Goal: Communication & Community: Share content

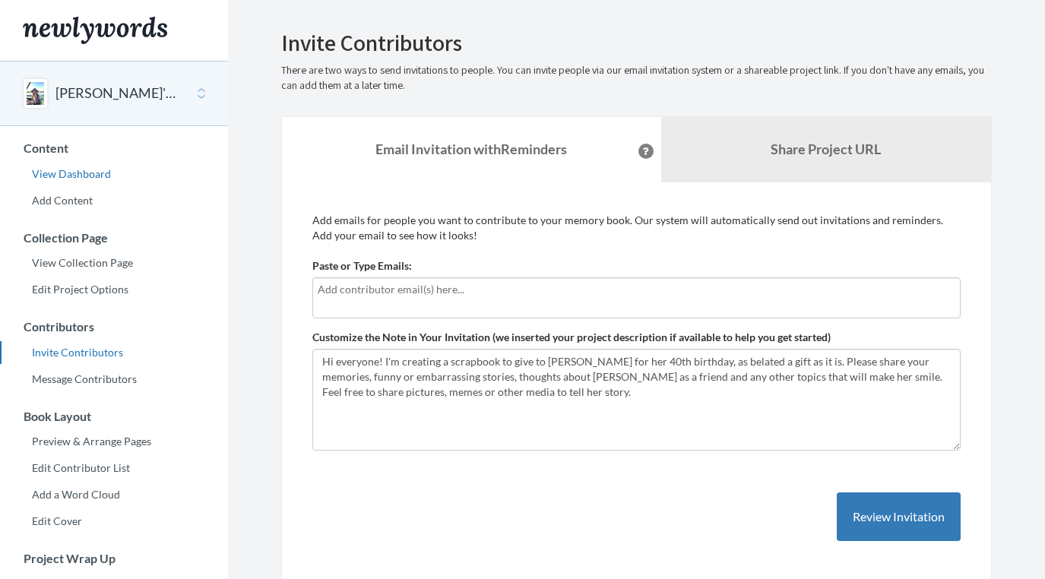
click at [84, 179] on link "View Dashboard" at bounding box center [114, 174] width 228 height 23
click at [352, 289] on input "text" at bounding box center [637, 289] width 638 height 17
type input "jaclynmelton@"
drag, startPoint x: 398, startPoint y: 290, endPoint x: 308, endPoint y: 288, distance: 89.7
click at [318, 288] on input "jaclynmelton@" at bounding box center [637, 289] width 638 height 17
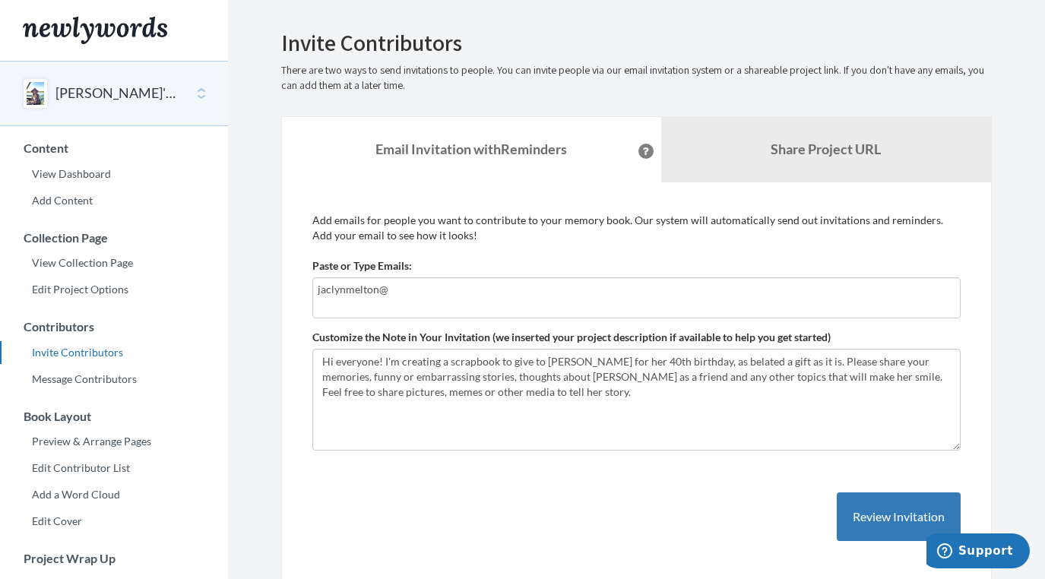
paste input "text"
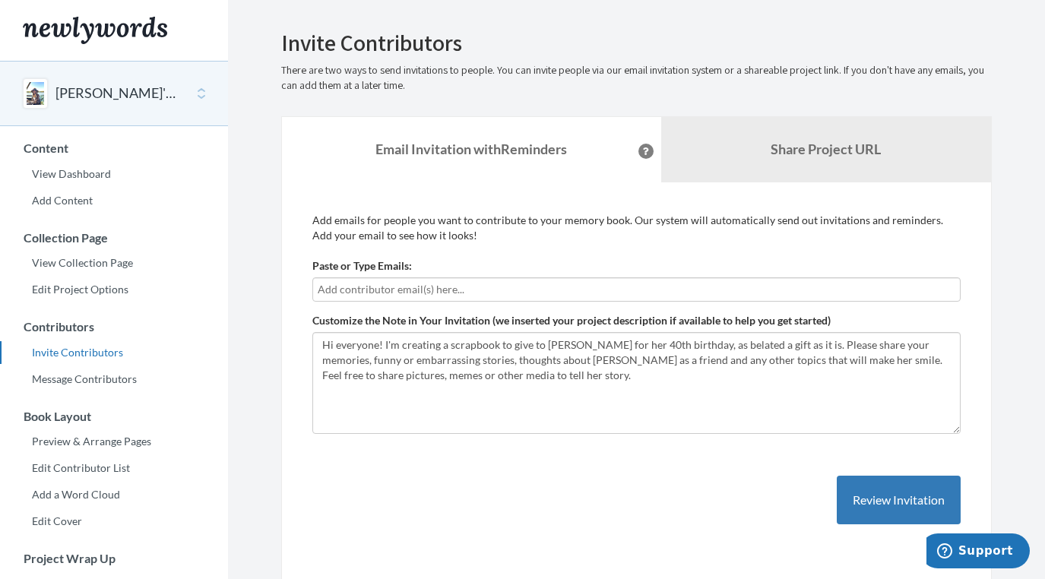
paste input "text"
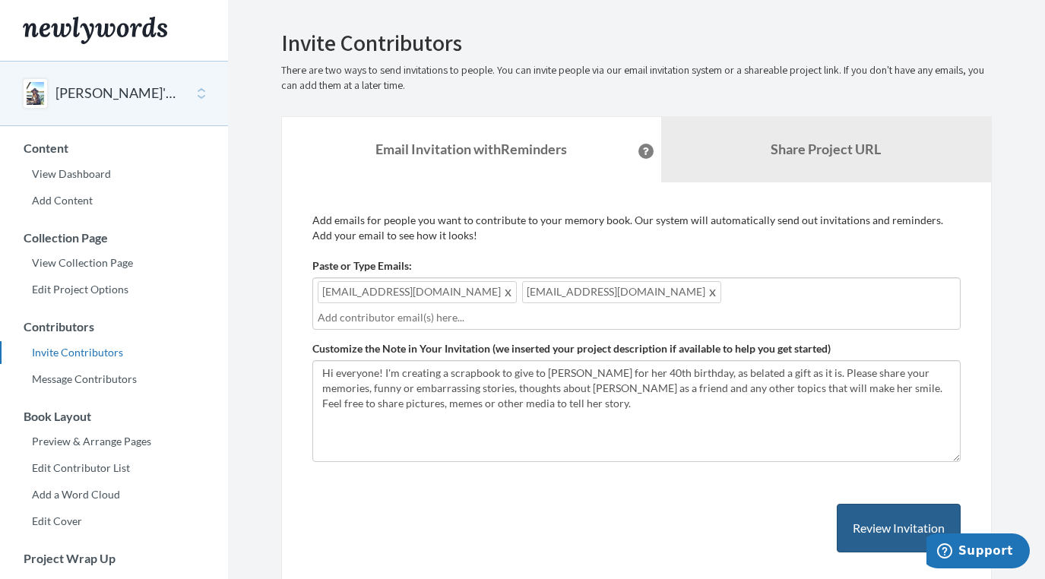
click at [911, 519] on button "Review Invitation" at bounding box center [899, 528] width 124 height 49
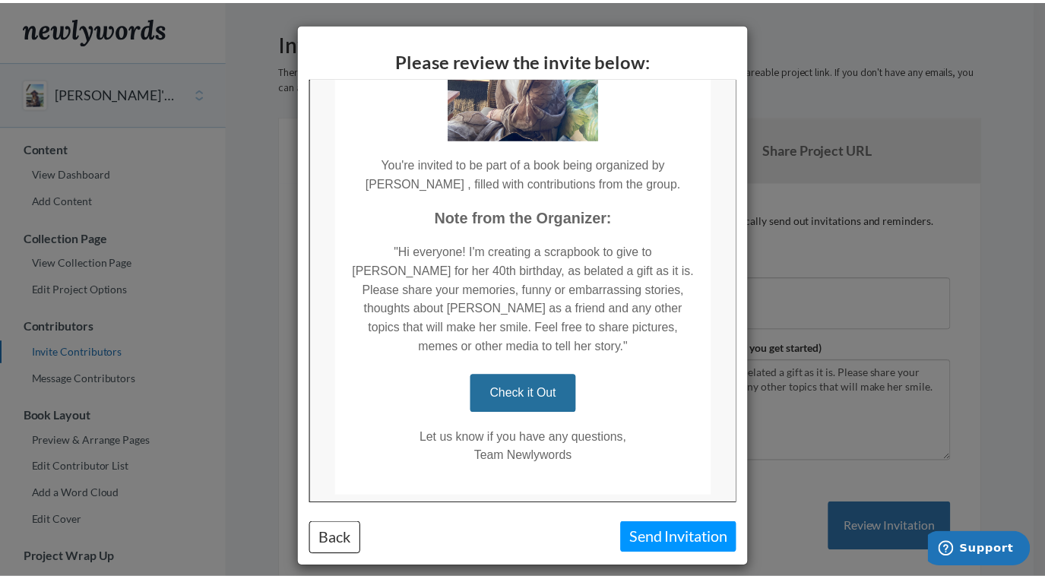
scroll to position [258, 0]
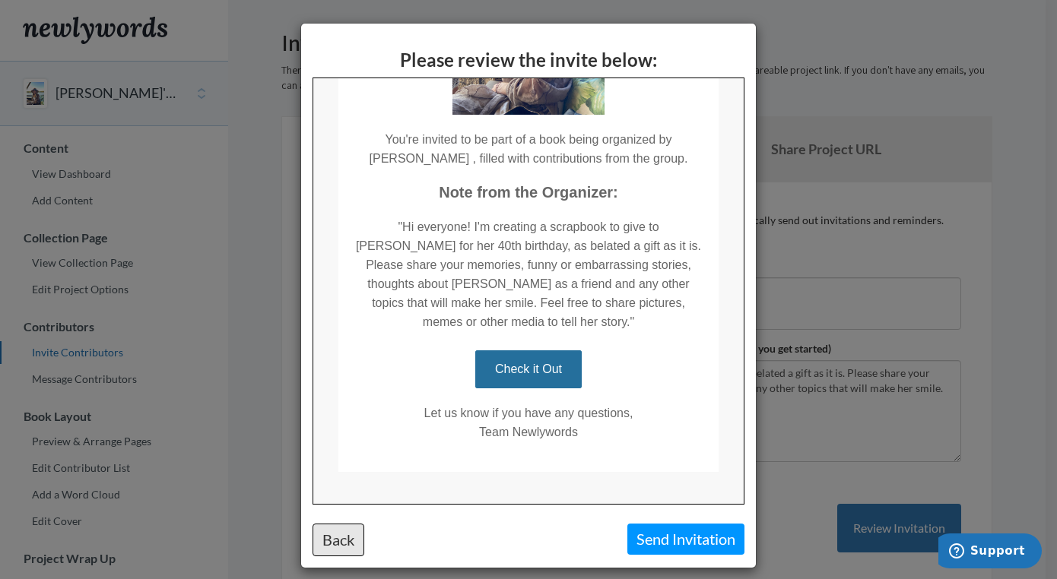
click at [333, 535] on button "Back" at bounding box center [338, 540] width 52 height 33
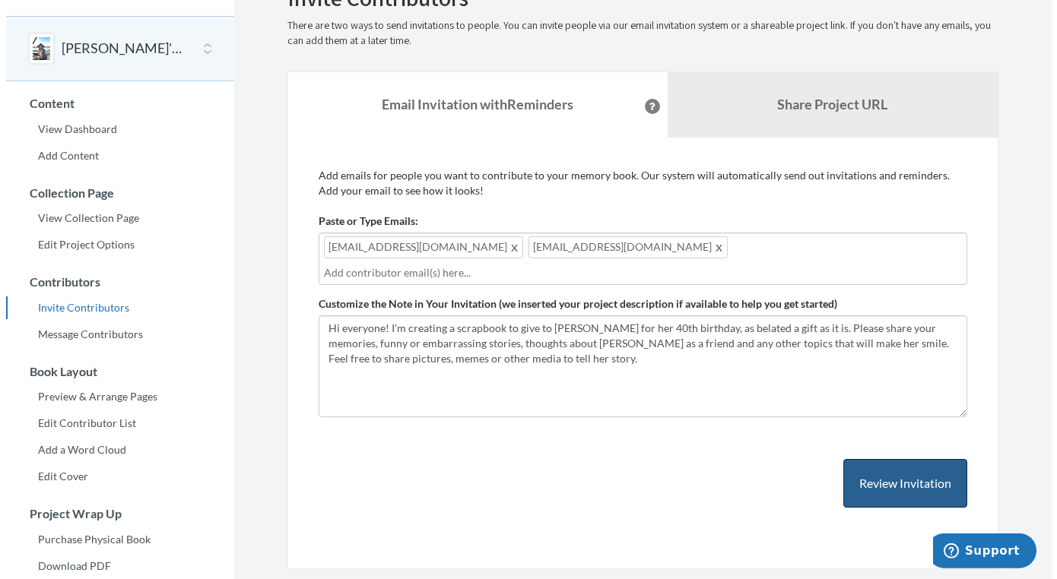
scroll to position [15, 0]
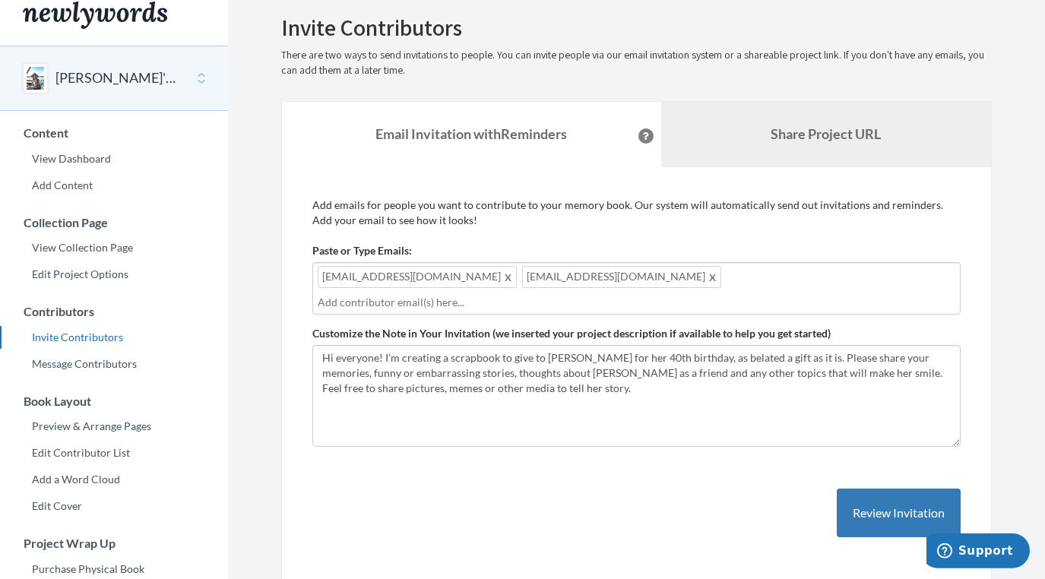
click at [777, 134] on b "Share Project URL" at bounding box center [826, 133] width 110 height 17
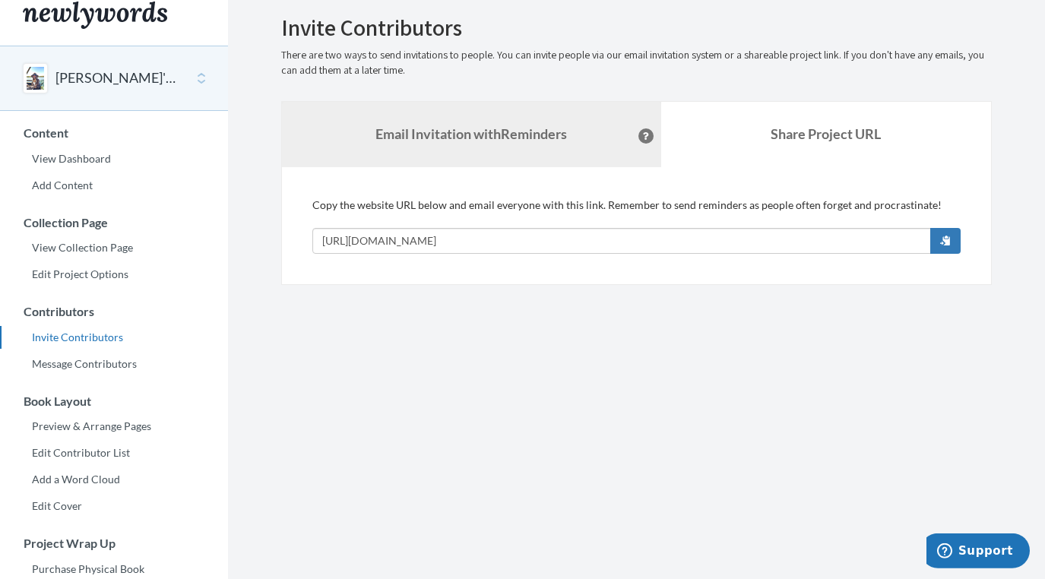
click at [481, 128] on strong "Email Invitation with Reminders" at bounding box center [471, 133] width 192 height 17
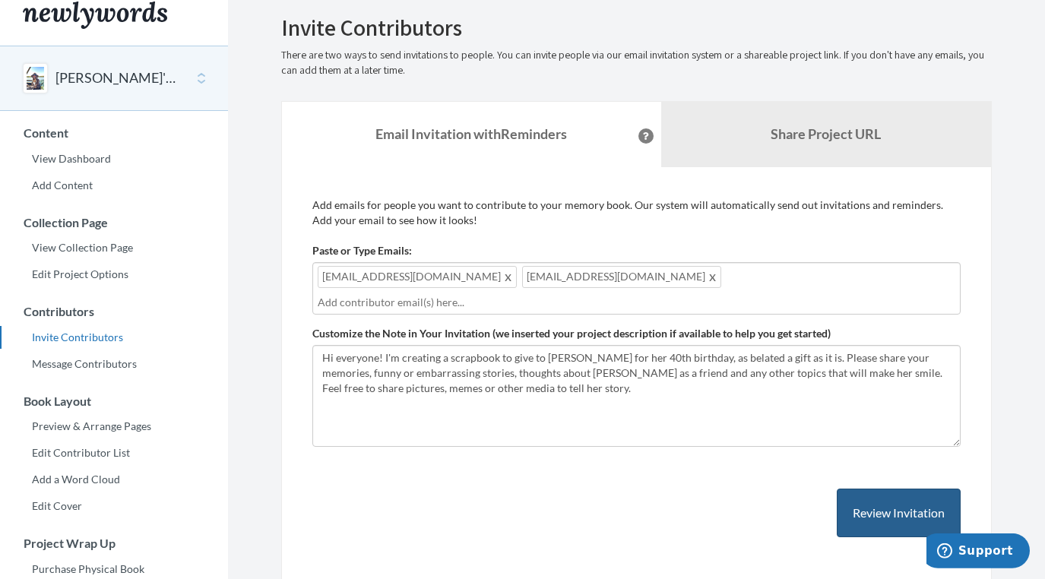
click at [877, 489] on button "Review Invitation" at bounding box center [899, 513] width 124 height 49
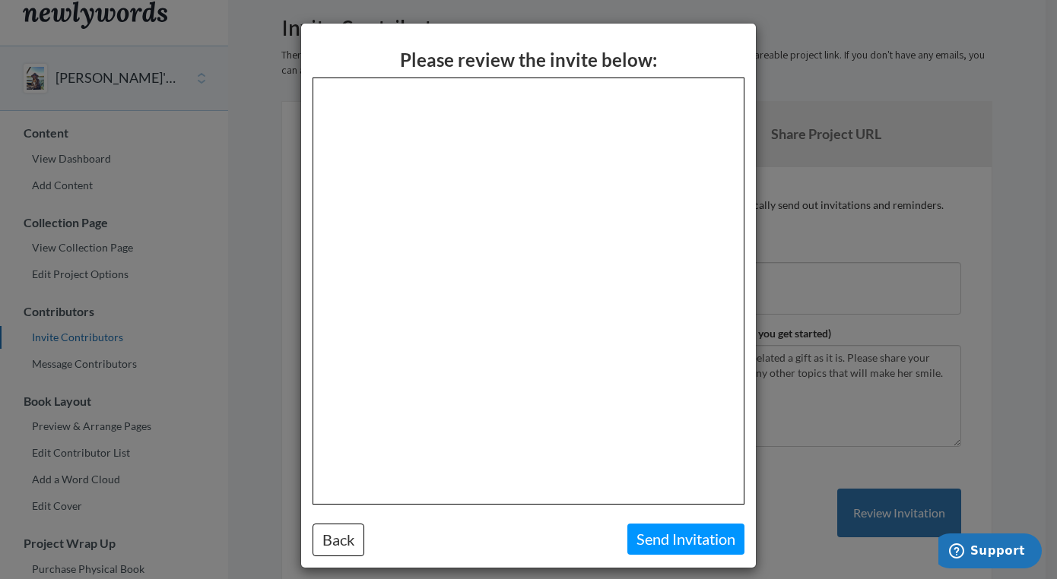
click at [652, 545] on button "Send Invitation" at bounding box center [685, 539] width 117 height 31
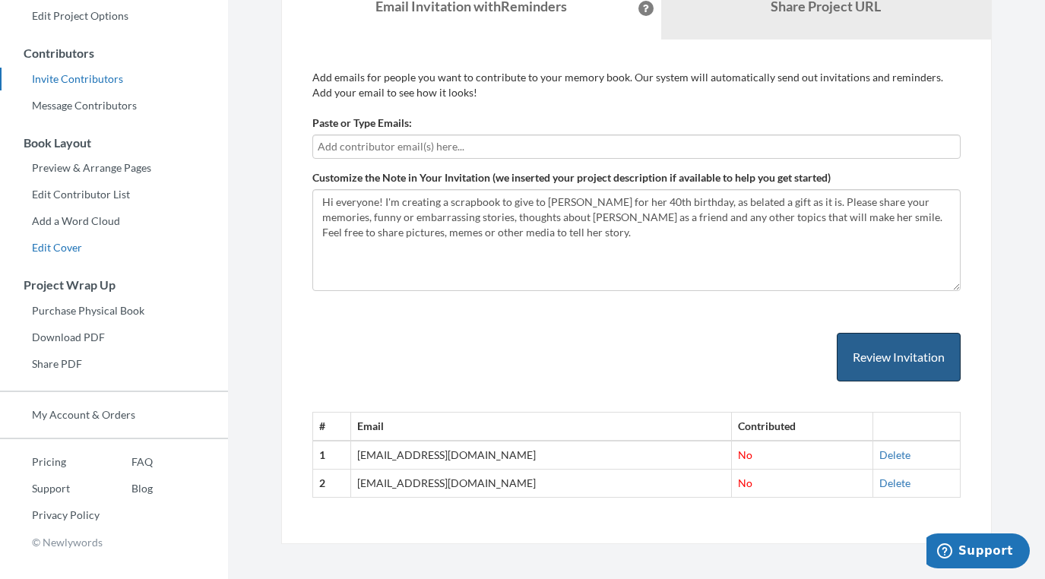
scroll to position [285, 0]
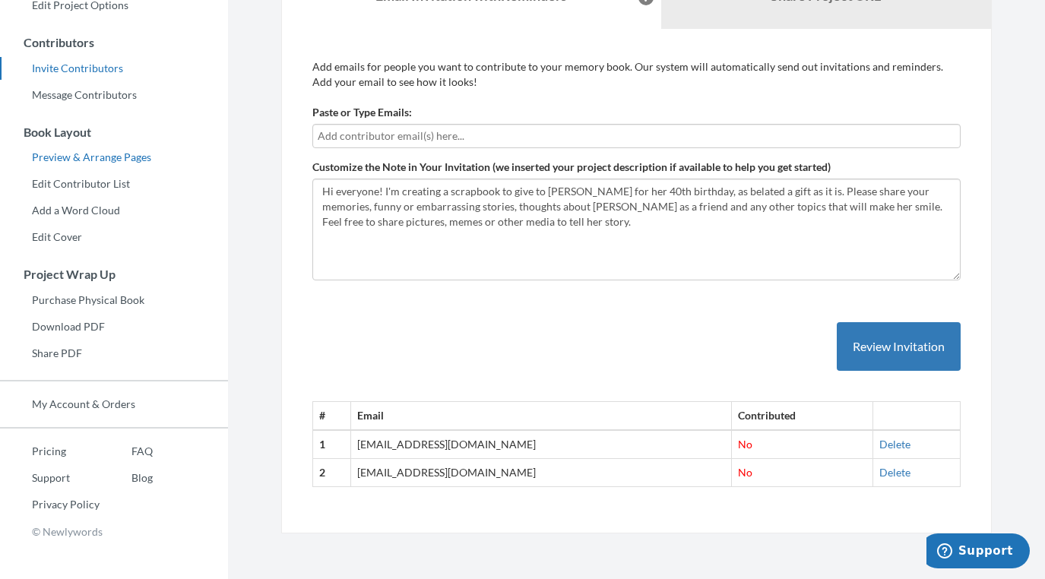
click at [96, 156] on link "Preview & Arrange Pages" at bounding box center [114, 157] width 228 height 23
